Goal: Information Seeking & Learning: Understand process/instructions

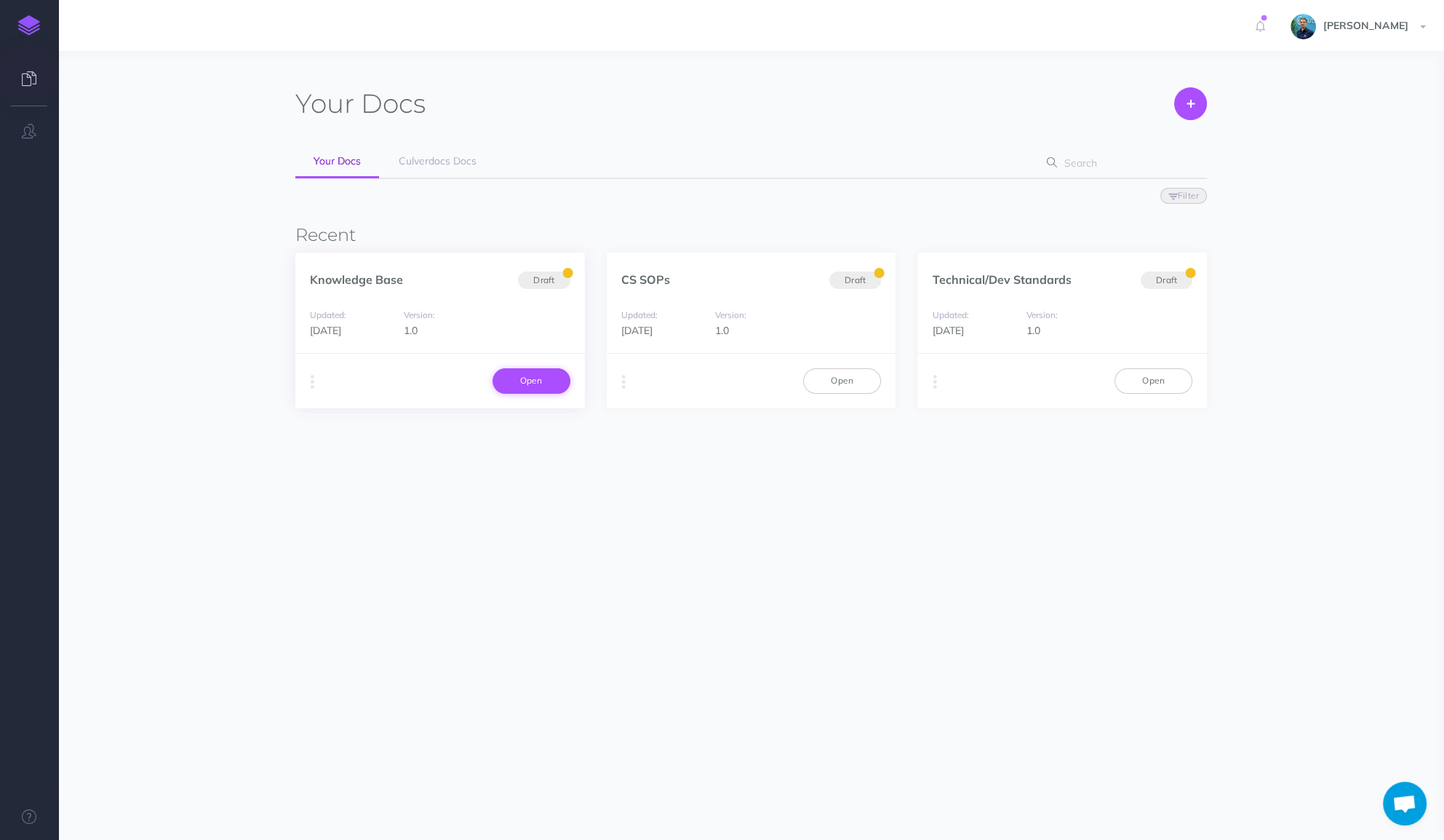
click at [552, 379] on link "Open" at bounding box center [532, 380] width 77 height 25
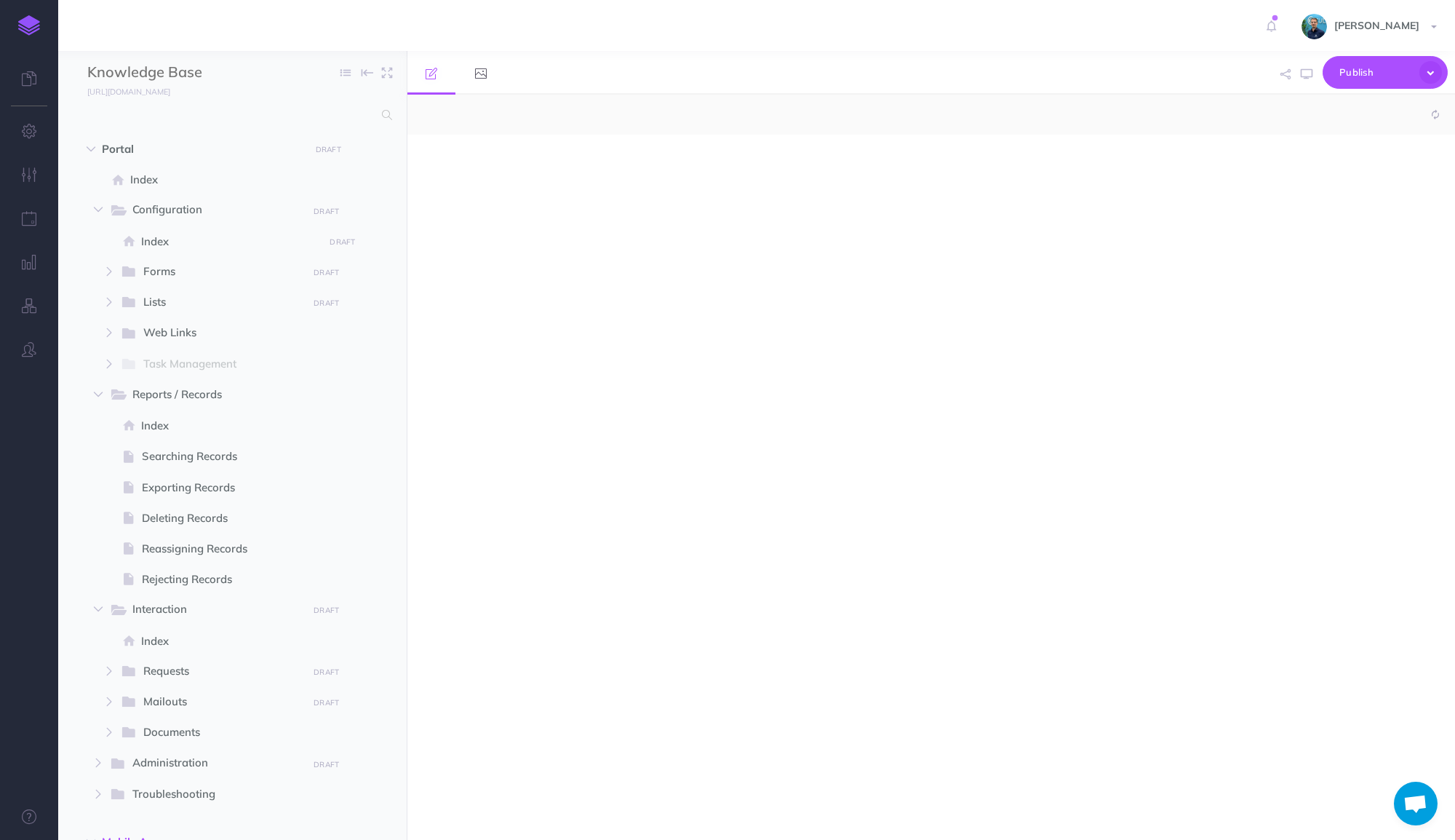
select select "null"
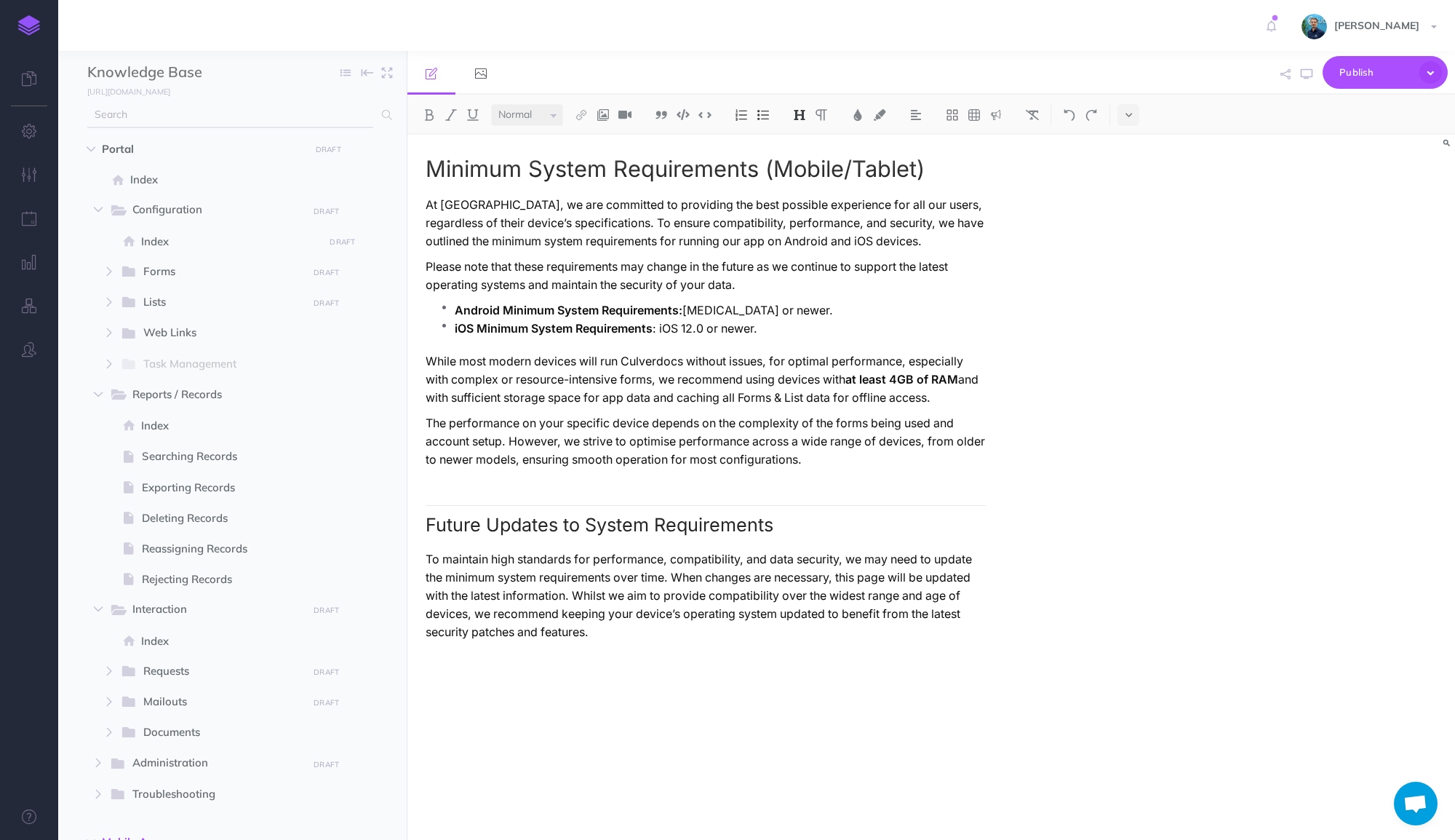
click at [285, 110] on input "text" at bounding box center [230, 115] width 286 height 26
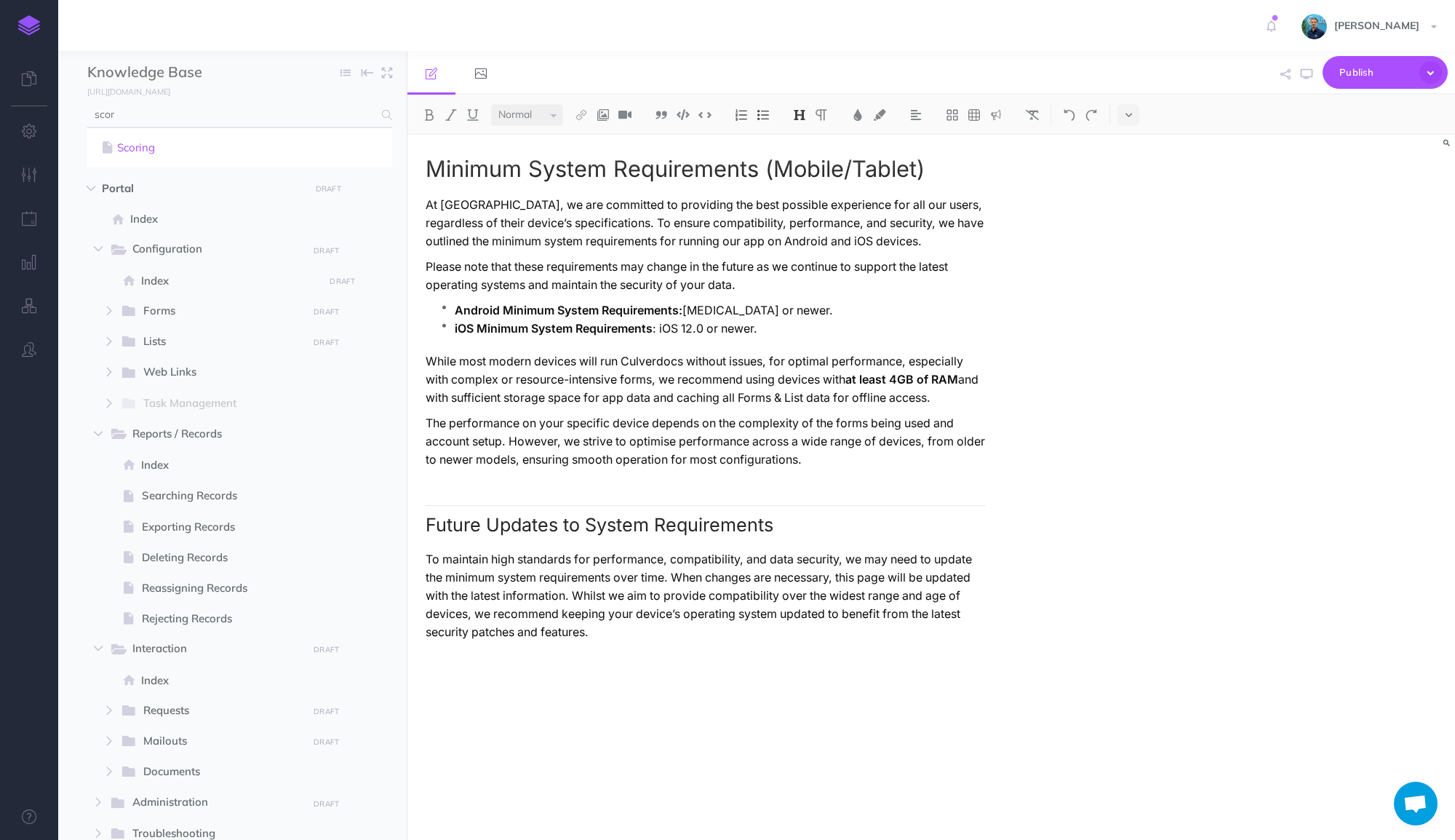
type input "scor"
click at [146, 141] on link "Scoring" at bounding box center [239, 148] width 283 height 18
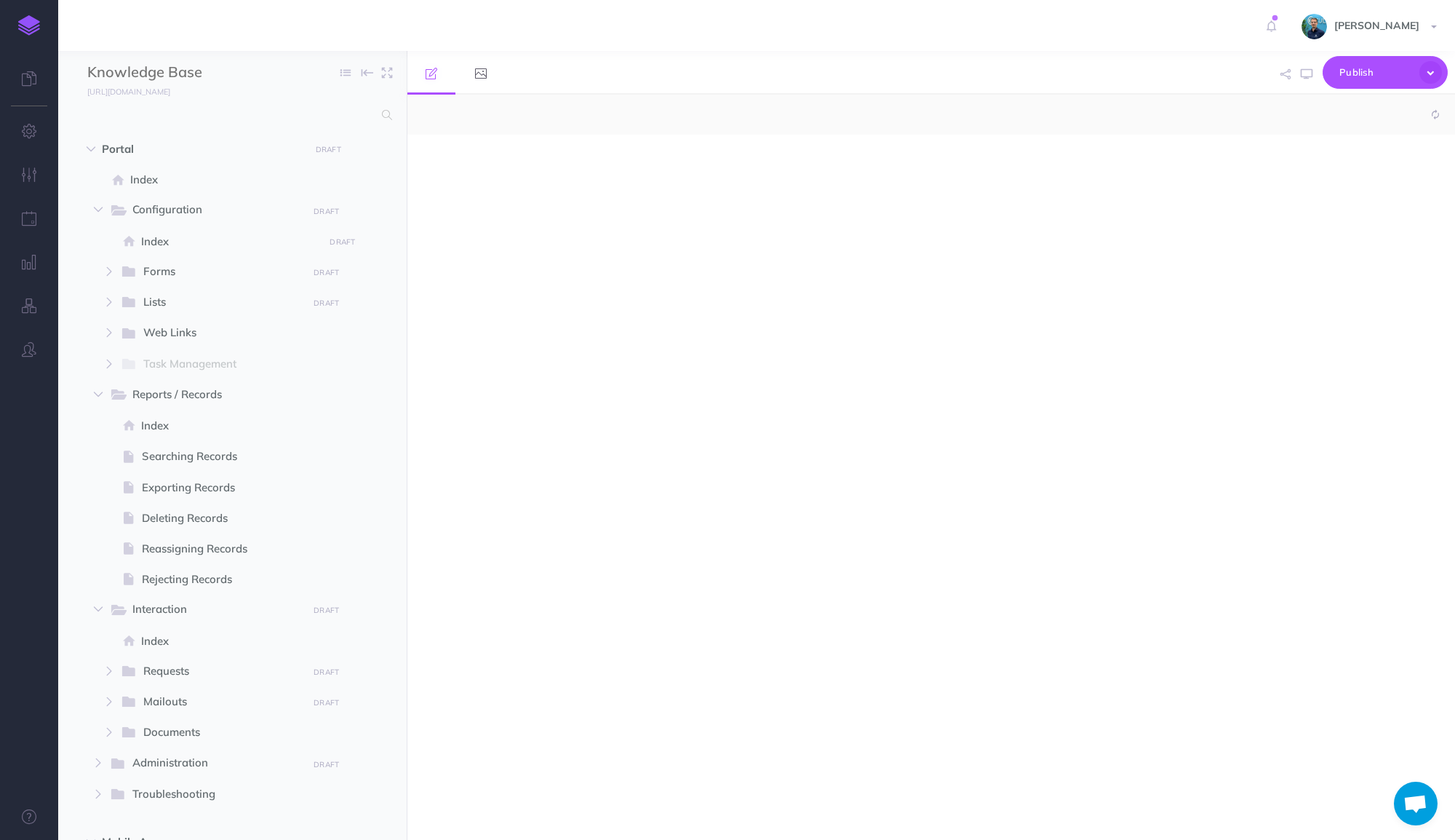
select select "null"
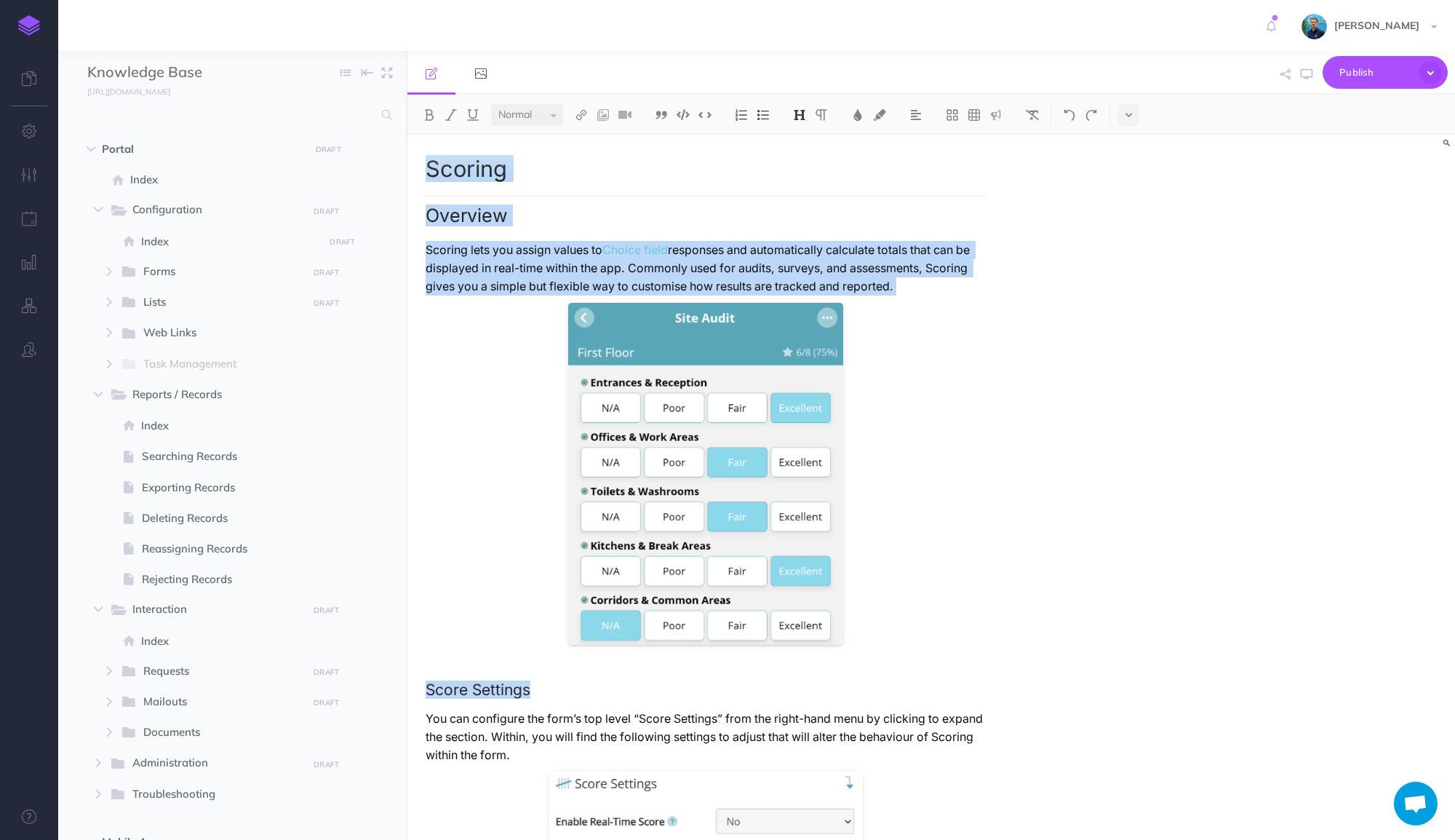
drag, startPoint x: 426, startPoint y: 171, endPoint x: 531, endPoint y: 654, distance: 494.3
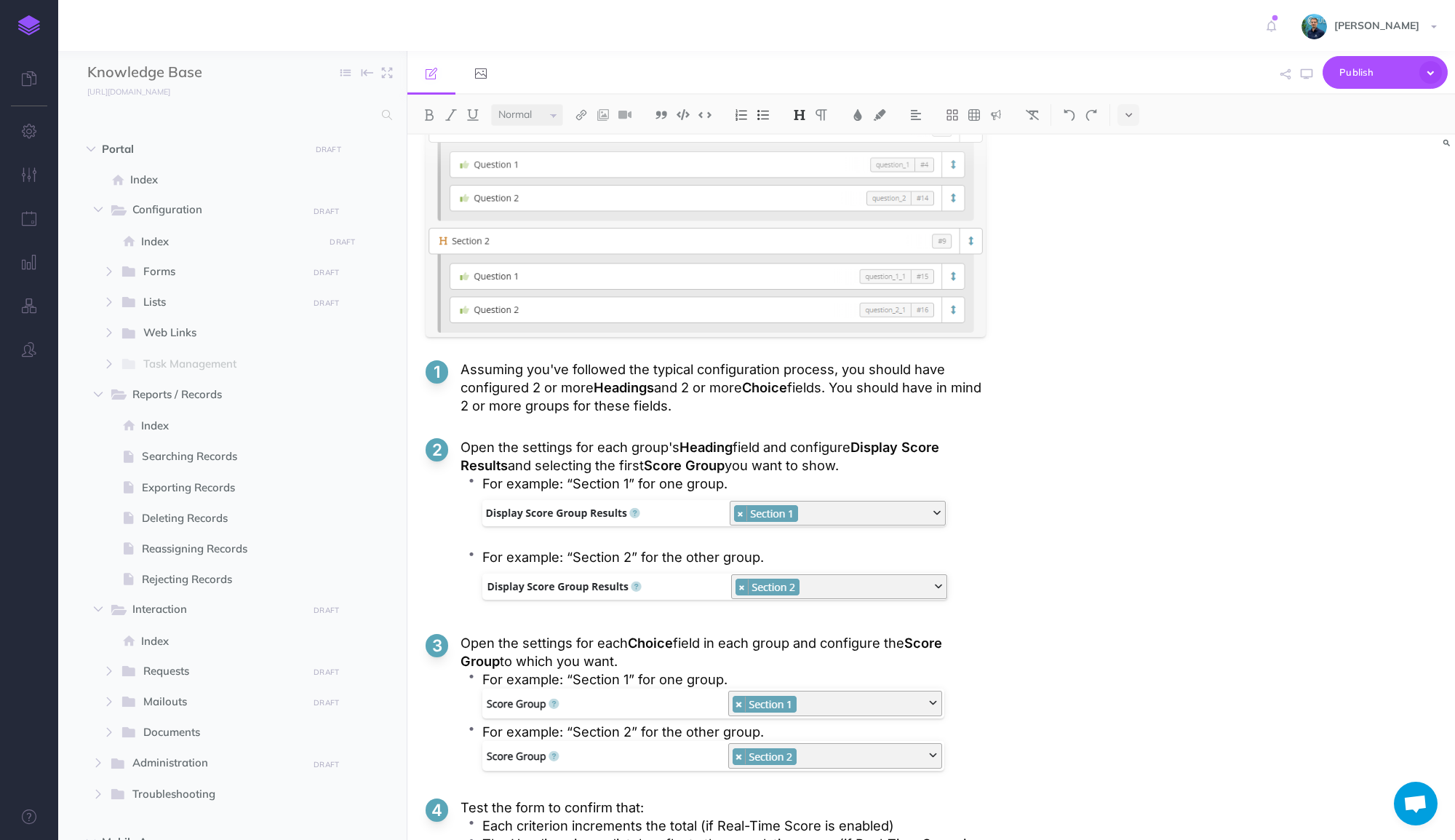
scroll to position [3693, 0]
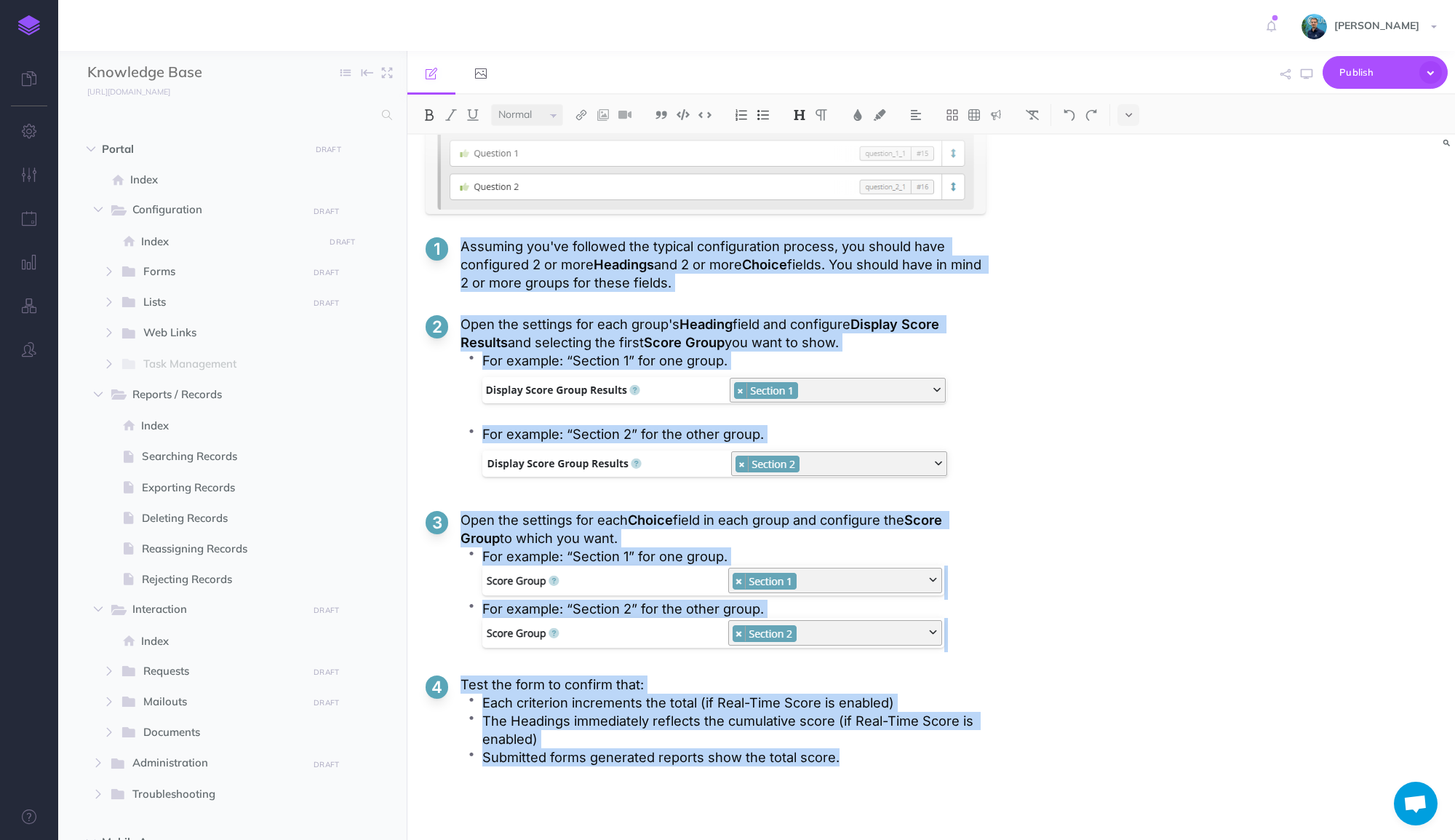
click at [853, 764] on p "Submitted forms generated reports show the total score." at bounding box center [734, 757] width 504 height 18
copy div "Scoring Overview Scoring lets you assign values to Choice field responses and a…"
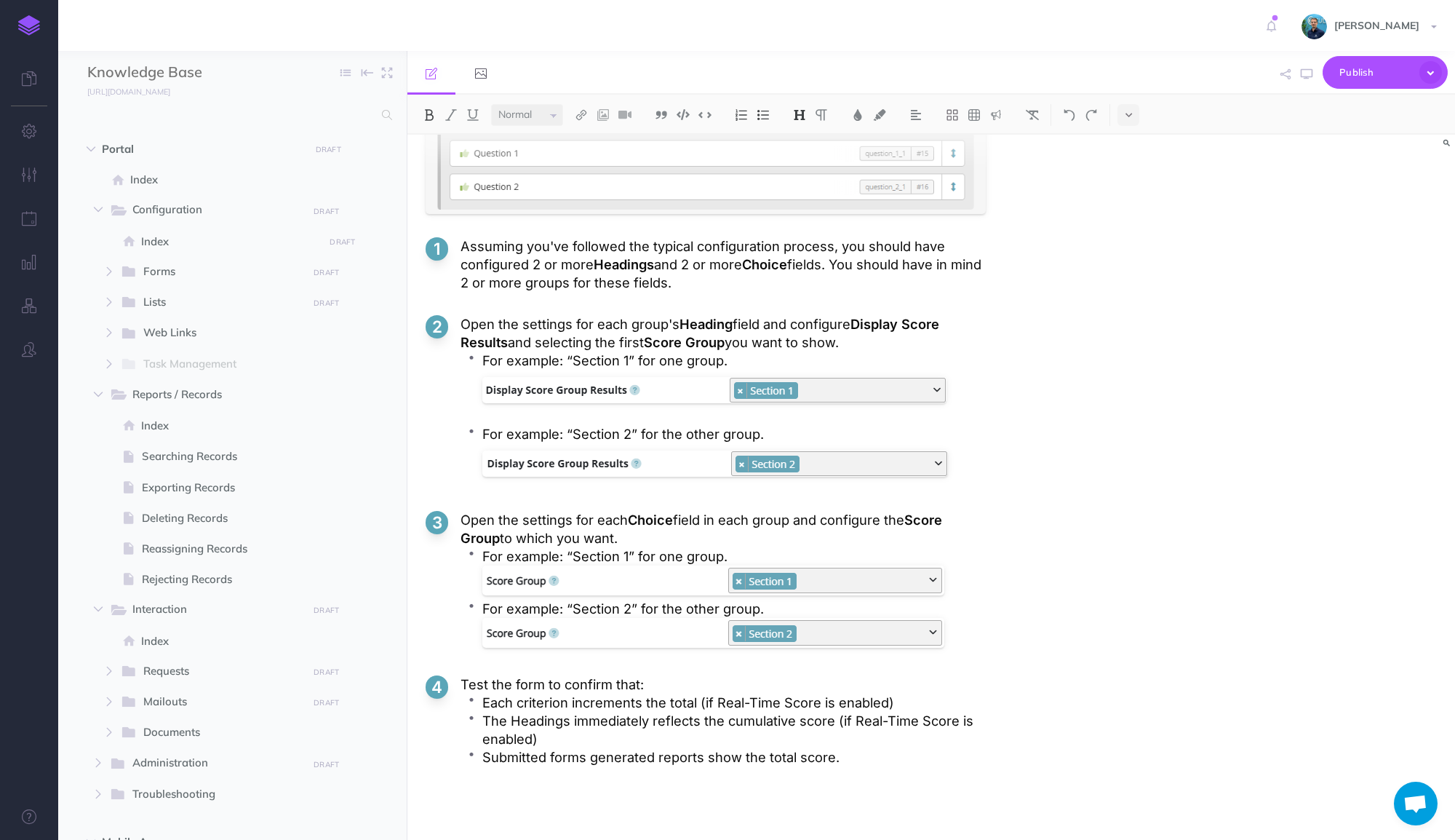
click at [1321, 426] on div "Scoring Overview Scoring lets you assign values to Choice field responses and a…" at bounding box center [931, 487] width 1047 height 705
